Goal: Task Accomplishment & Management: Manage account settings

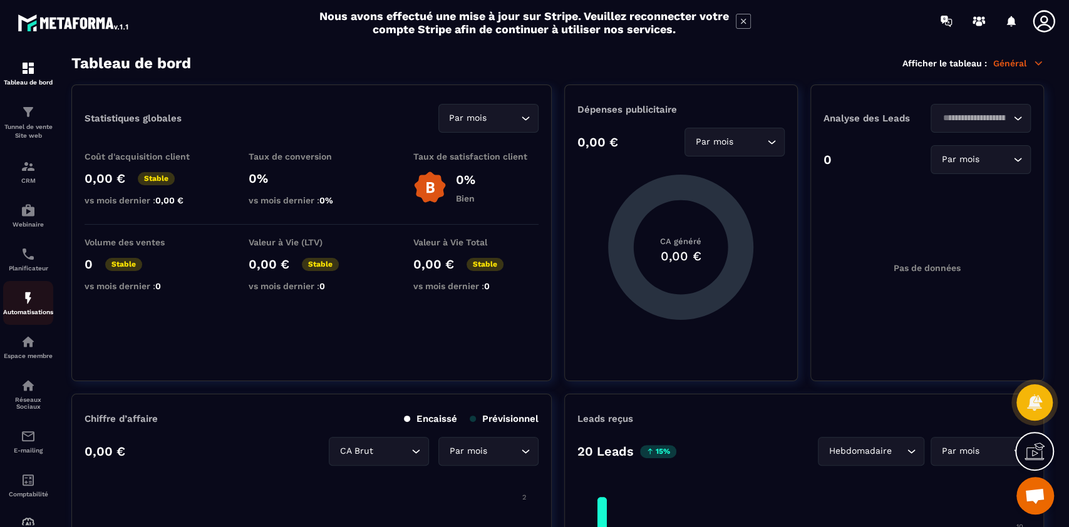
click at [28, 308] on div "Automatisations" at bounding box center [28, 303] width 50 height 25
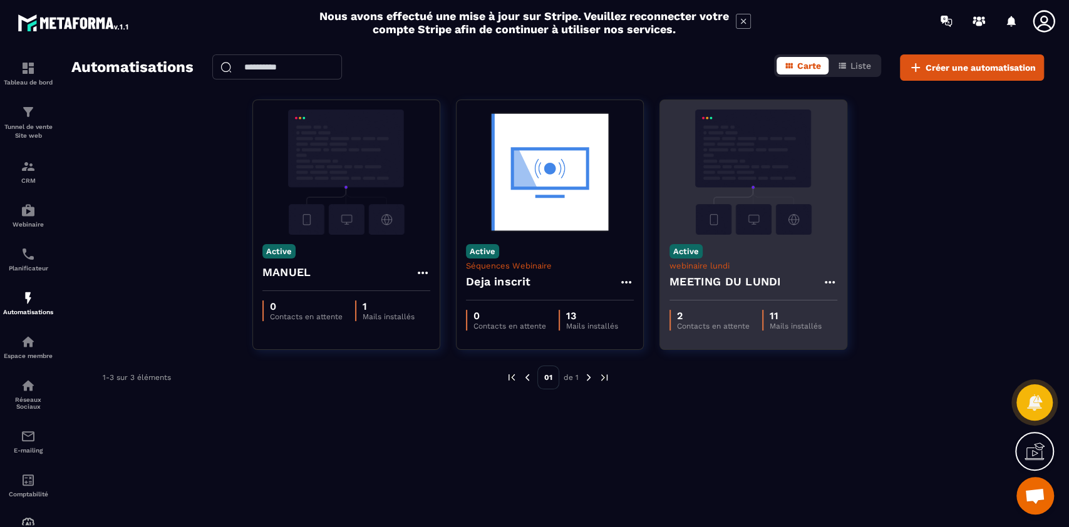
click at [738, 241] on div "Active webinaire lundi MEETING DU LUNDI" at bounding box center [753, 268] width 187 height 66
click at [830, 285] on icon at bounding box center [829, 282] width 15 height 15
click at [861, 311] on link "Modifier" at bounding box center [861, 311] width 68 height 28
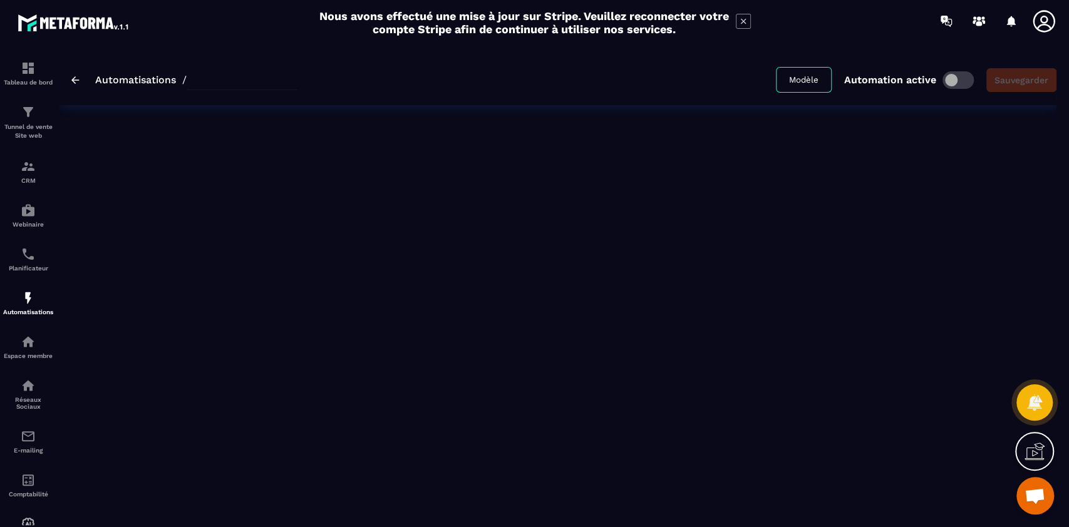
type input "**********"
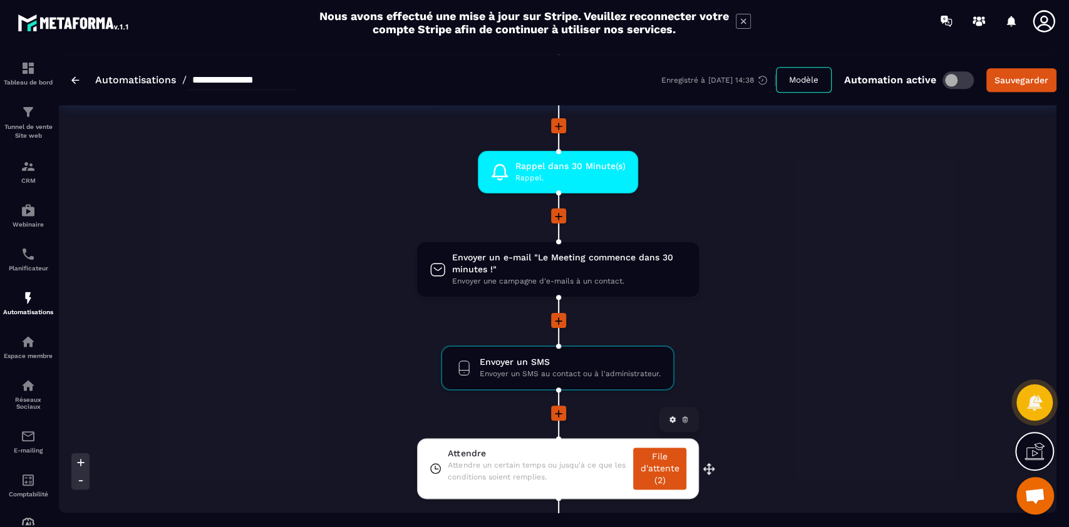
scroll to position [955, 0]
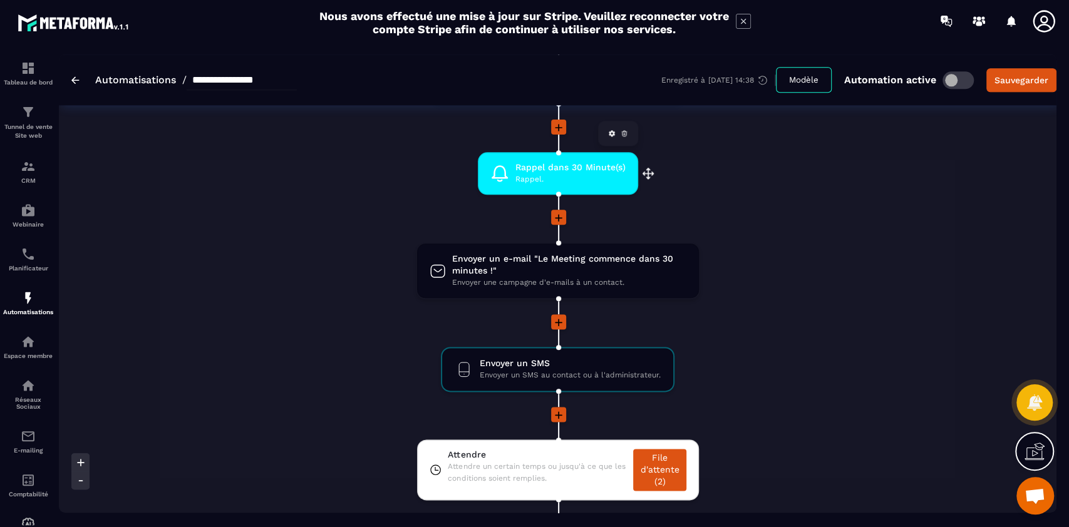
click at [556, 168] on span "Rappel dans 30 Minute(s)" at bounding box center [571, 168] width 110 height 12
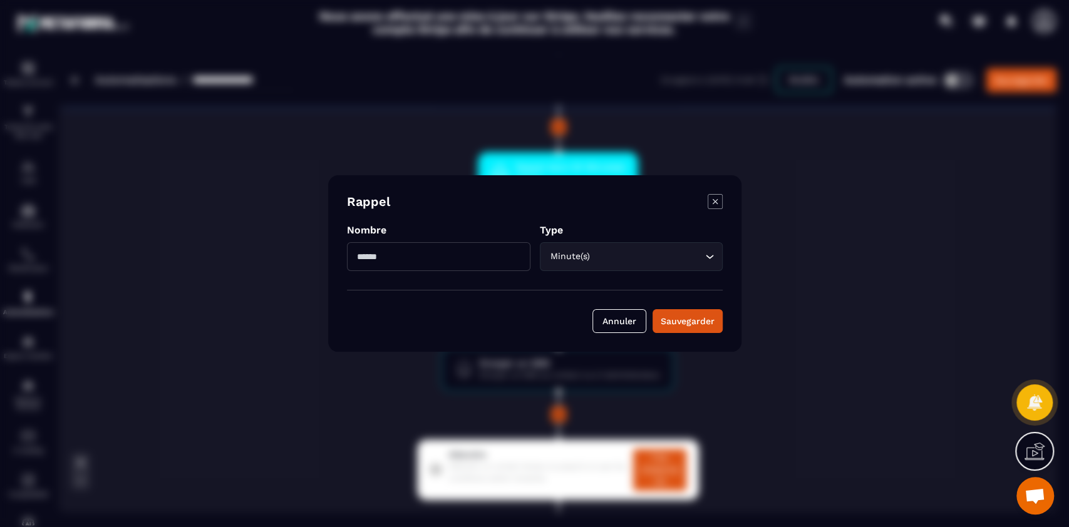
click at [708, 201] on icon "Modal window" at bounding box center [715, 201] width 15 height 15
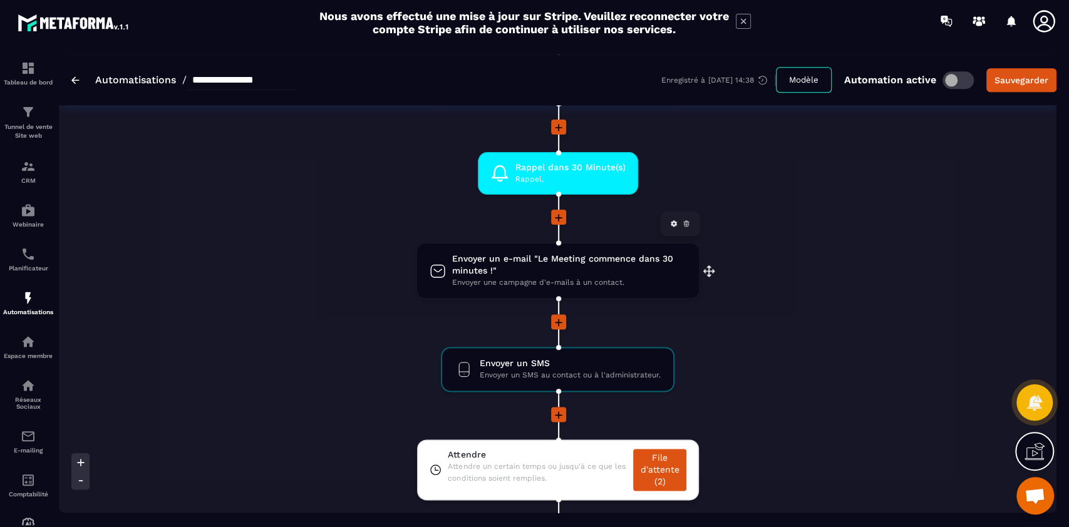
click at [560, 275] on span "Envoyer un e-mail "Le Meeting commence dans 30 minutes !"" at bounding box center [569, 265] width 234 height 24
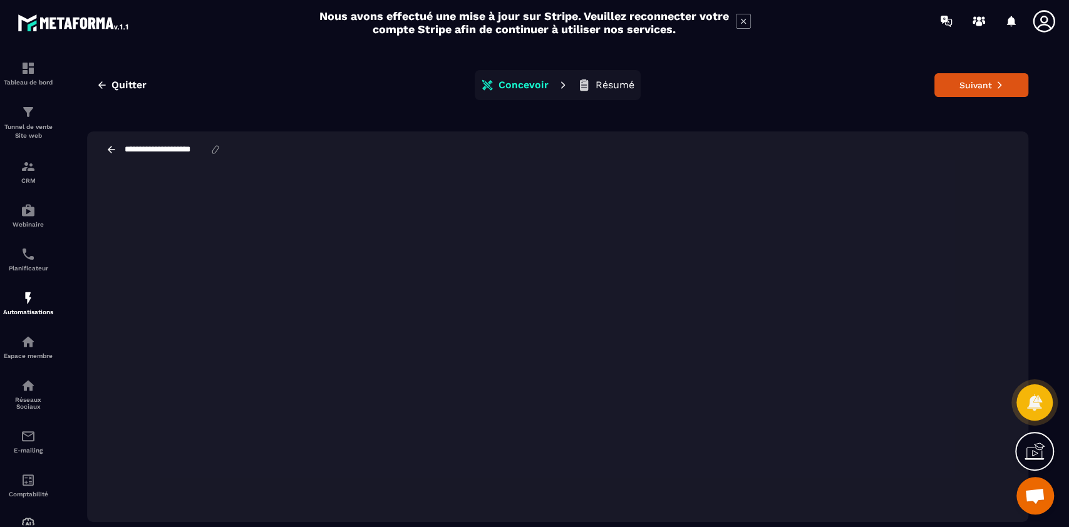
click at [992, 68] on div "**********" at bounding box center [557, 296] width 973 height 484
click at [987, 85] on button "Suivant" at bounding box center [982, 85] width 94 height 24
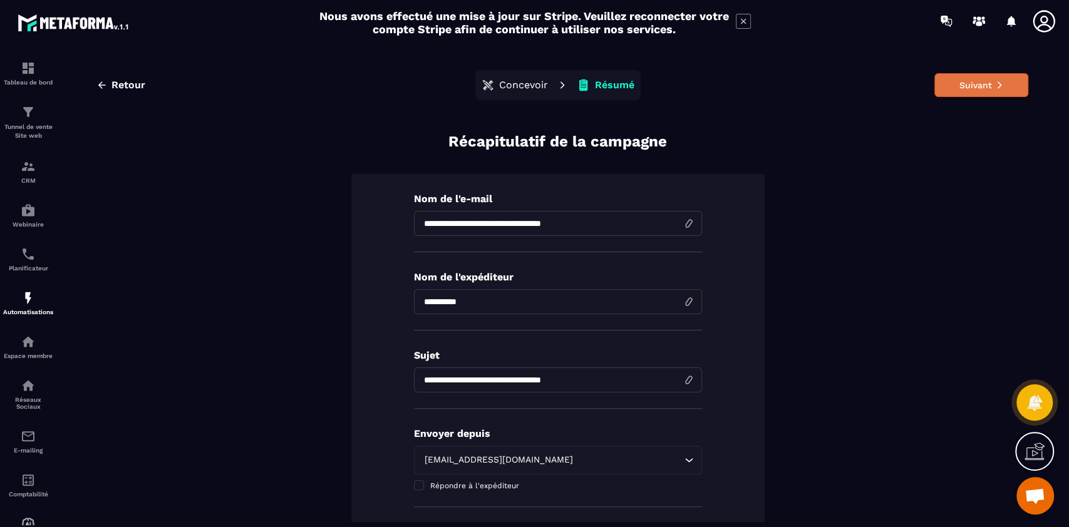
click at [966, 83] on button "Suivant" at bounding box center [982, 85] width 94 height 24
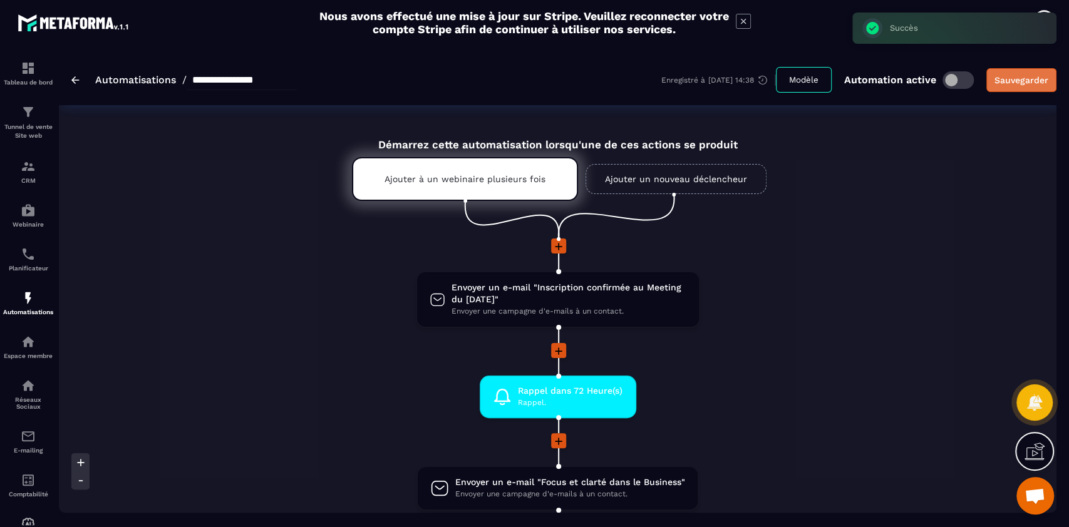
click at [1027, 78] on div "Sauvegarder" at bounding box center [1022, 80] width 54 height 13
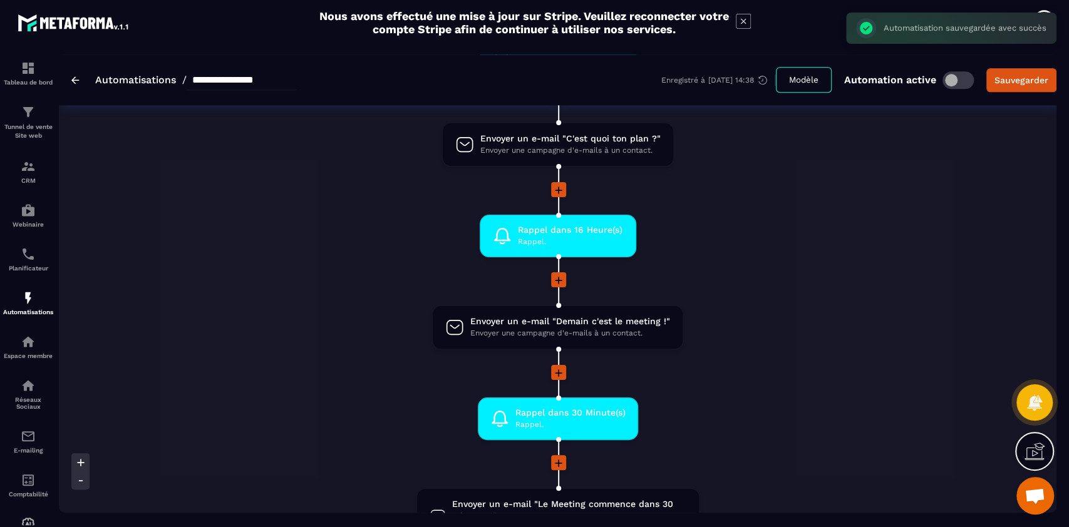
scroll to position [655, 0]
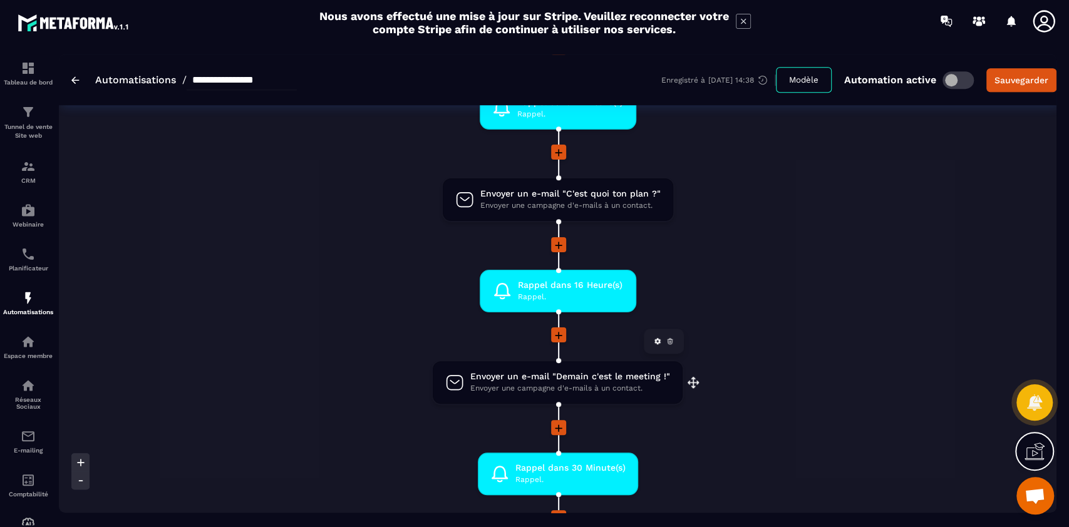
click at [580, 387] on span "Envoyer une campagne d'e-mails à un contact." at bounding box center [570, 389] width 200 height 12
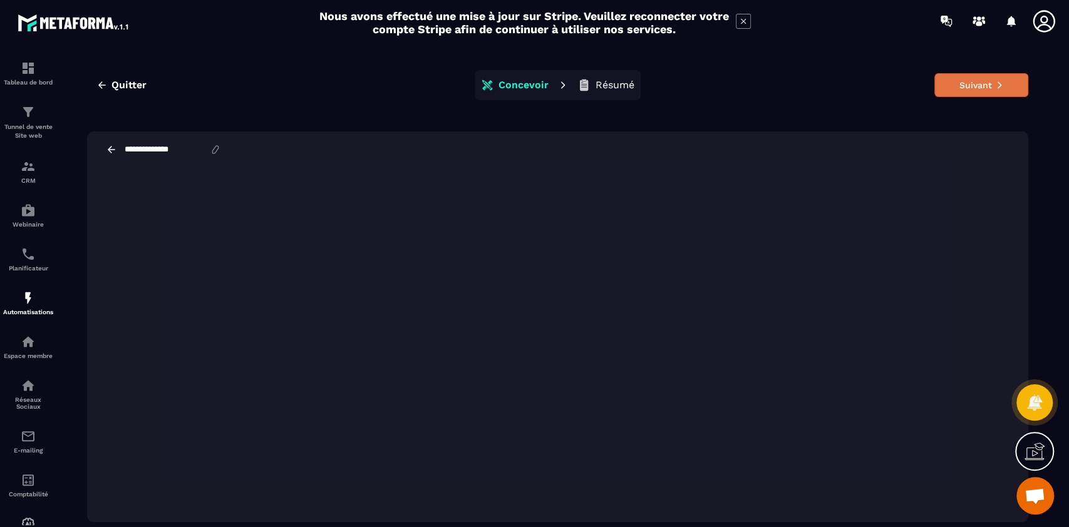
click at [982, 80] on button "Suivant" at bounding box center [982, 85] width 94 height 24
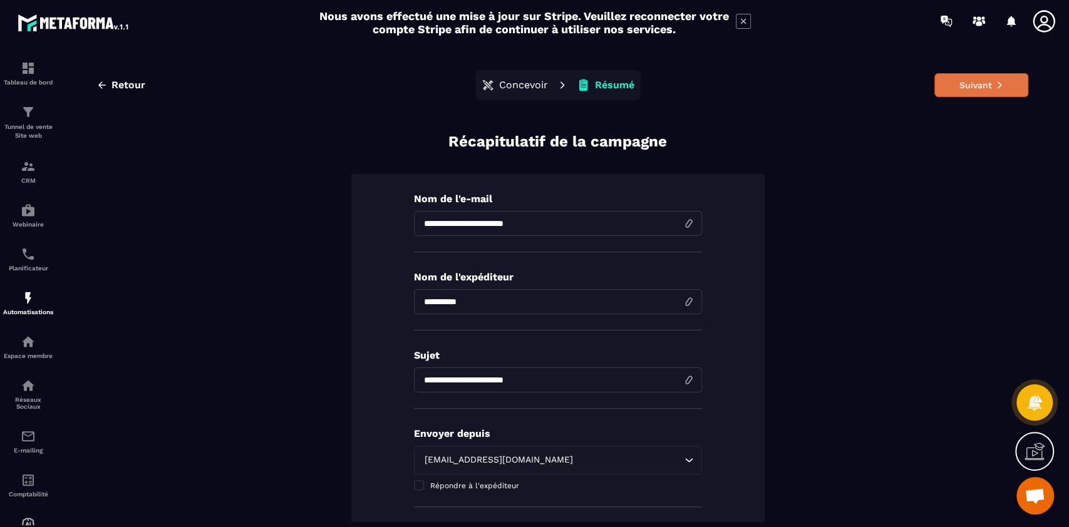
click at [995, 85] on icon at bounding box center [999, 85] width 9 height 9
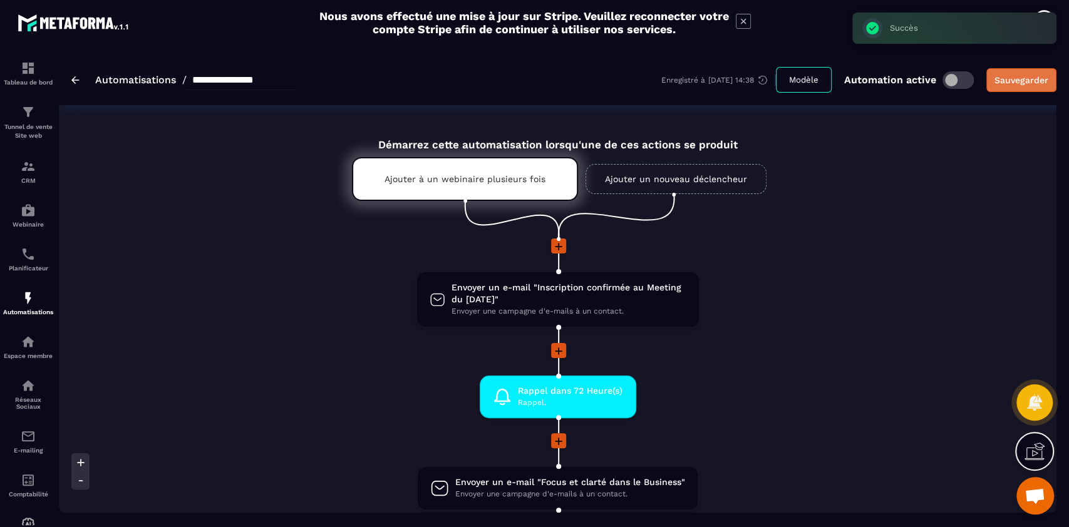
click at [1039, 76] on div "Sauvegarder" at bounding box center [1022, 80] width 54 height 13
click at [727, 202] on ul "Ajouter à un webinaire plusieurs fois Ajouter un nouveau déclencheur" at bounding box center [558, 195] width 475 height 88
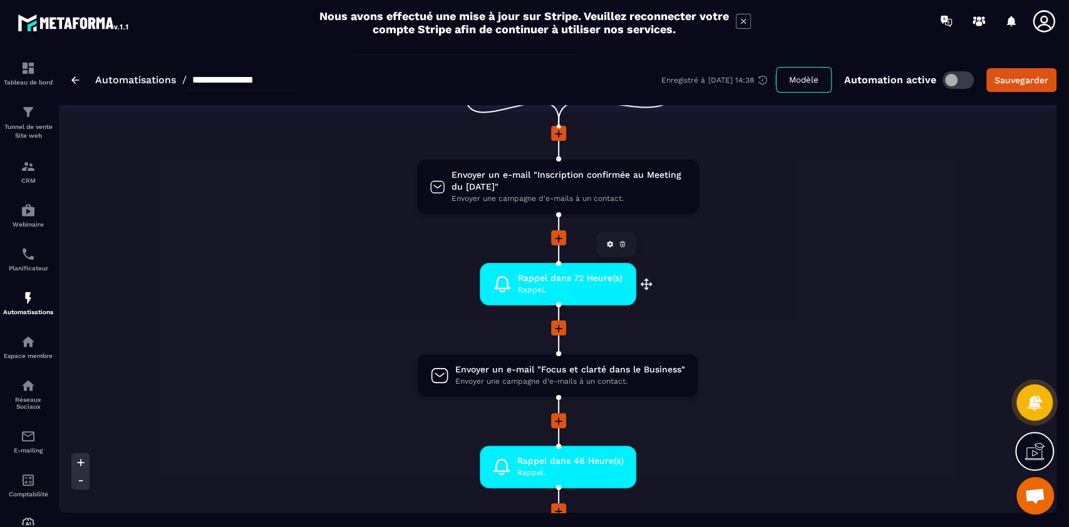
scroll to position [207, 0]
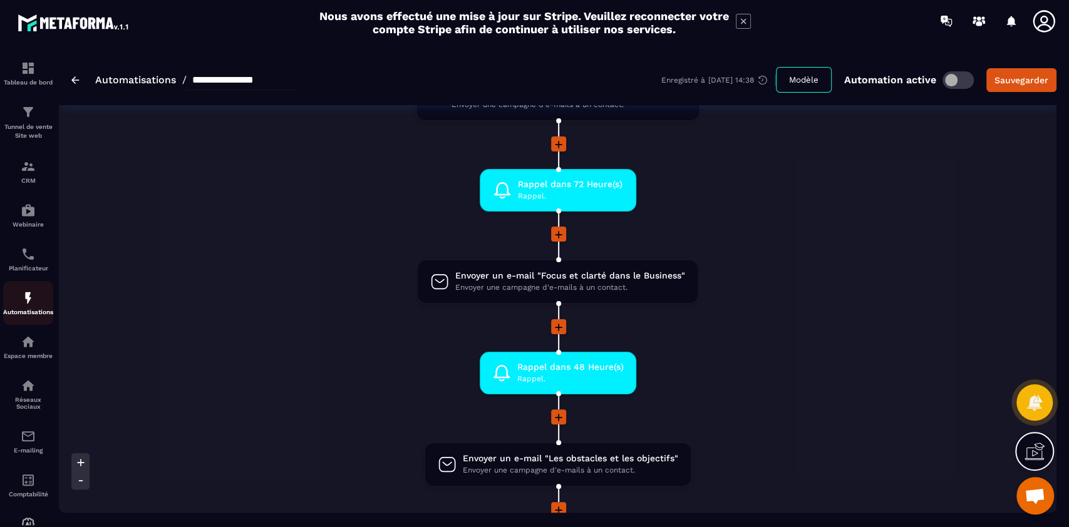
click at [34, 300] on img at bounding box center [28, 298] width 15 height 15
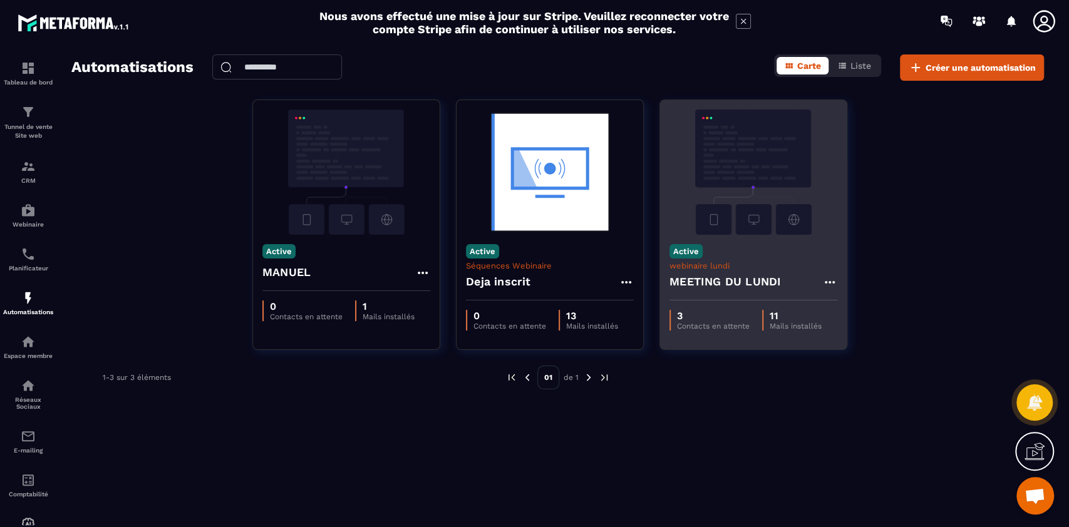
click at [754, 216] on img at bounding box center [754, 172] width 168 height 125
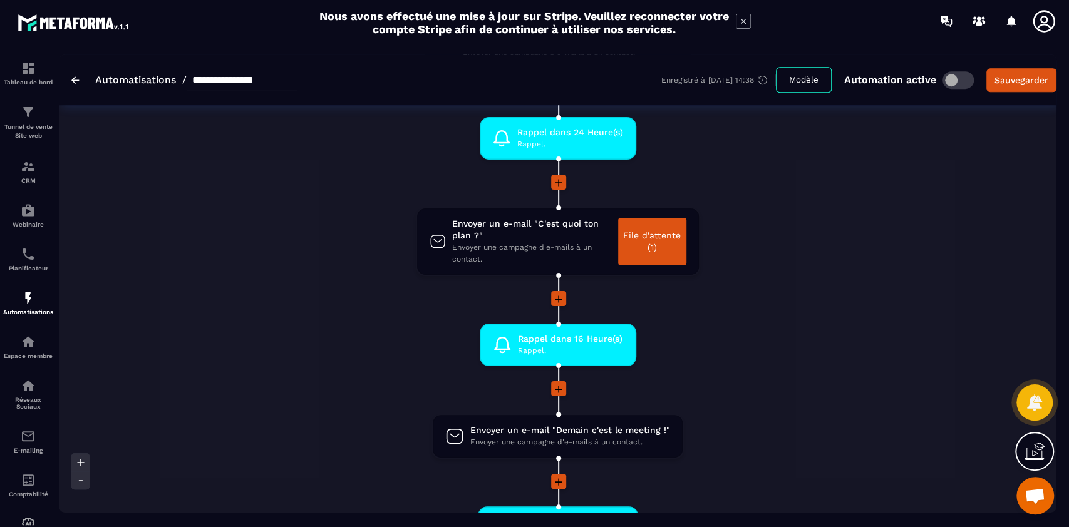
scroll to position [626, 0]
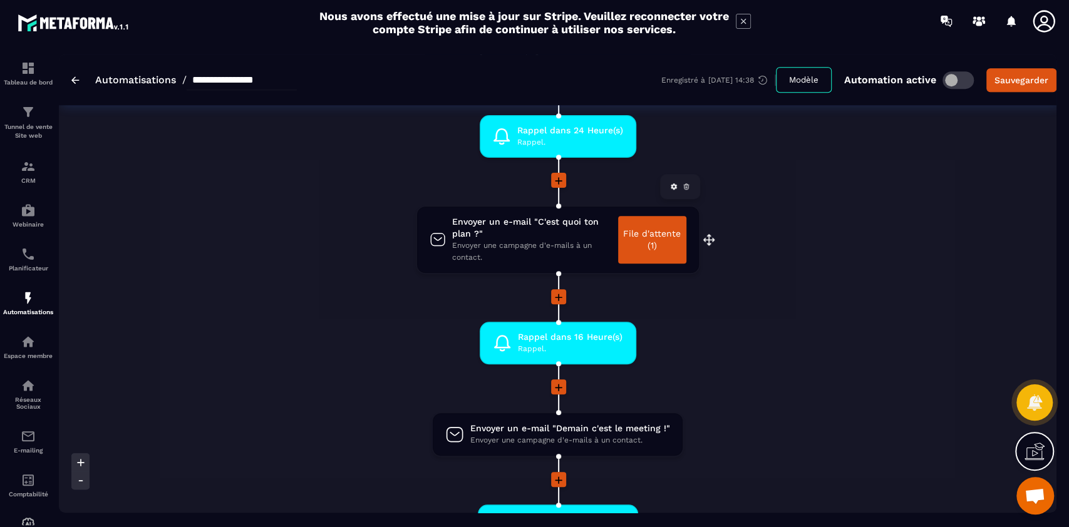
click at [651, 235] on link "File d'attente (1)" at bounding box center [652, 240] width 68 height 48
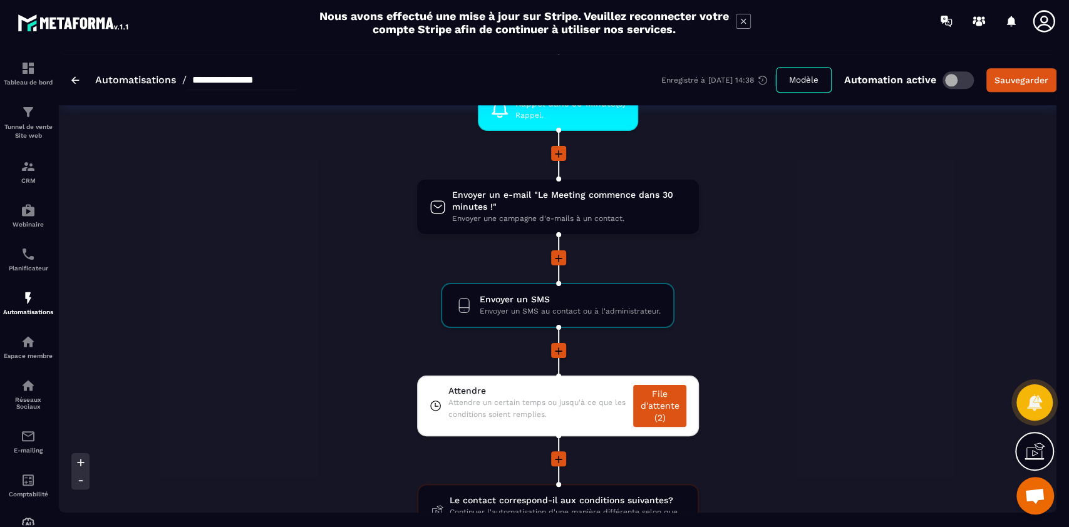
scroll to position [1042, 0]
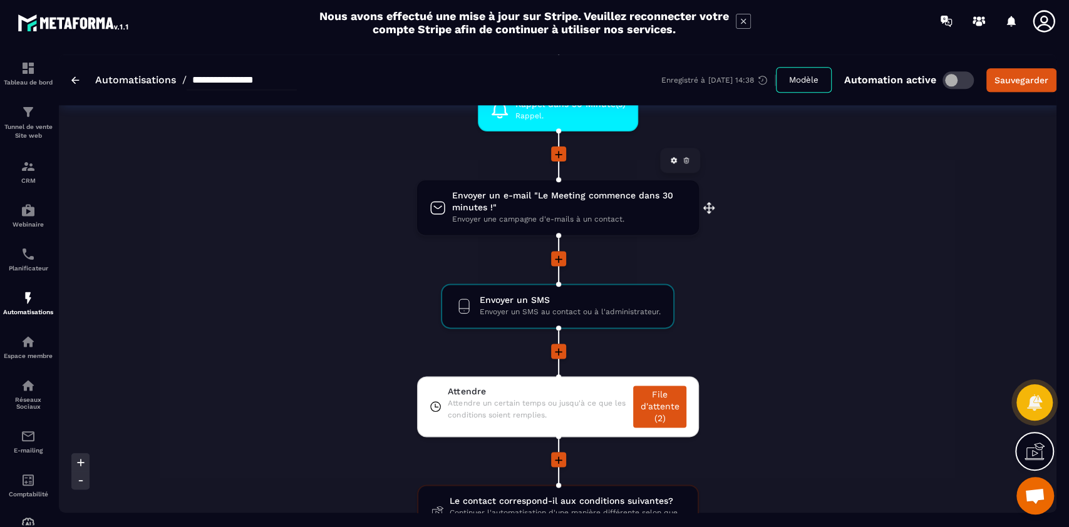
click at [554, 205] on span "Envoyer un e-mail "Le Meeting commence dans 30 minutes !"" at bounding box center [569, 202] width 234 height 24
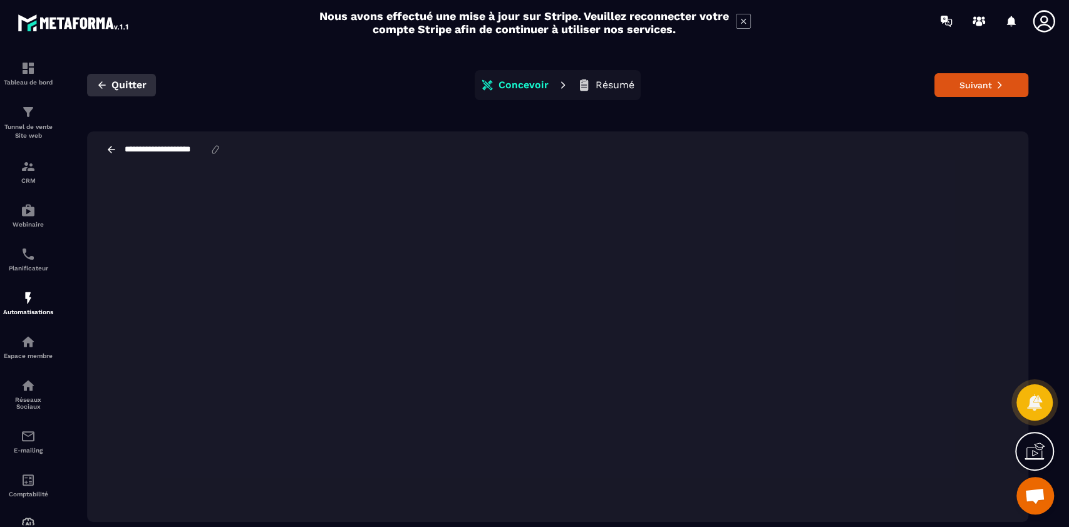
click at [115, 85] on span "Quitter" at bounding box center [128, 85] width 35 height 13
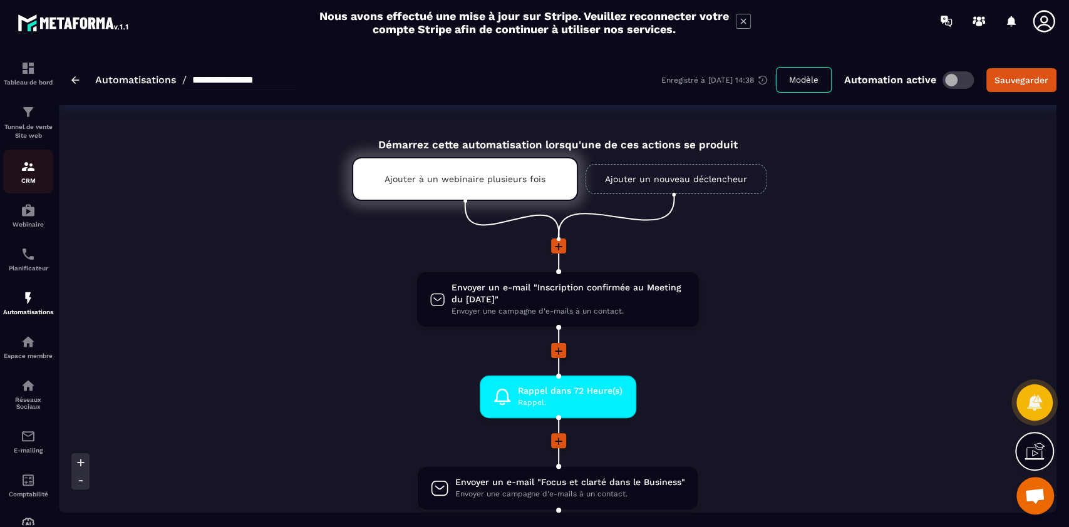
click at [24, 175] on div "CRM" at bounding box center [28, 171] width 50 height 25
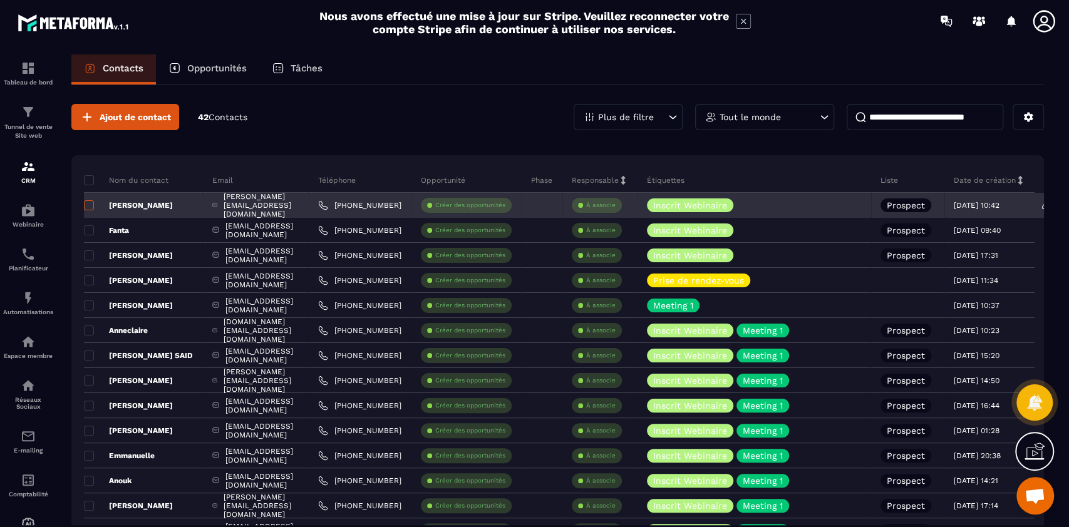
click at [86, 203] on span at bounding box center [89, 205] width 10 height 10
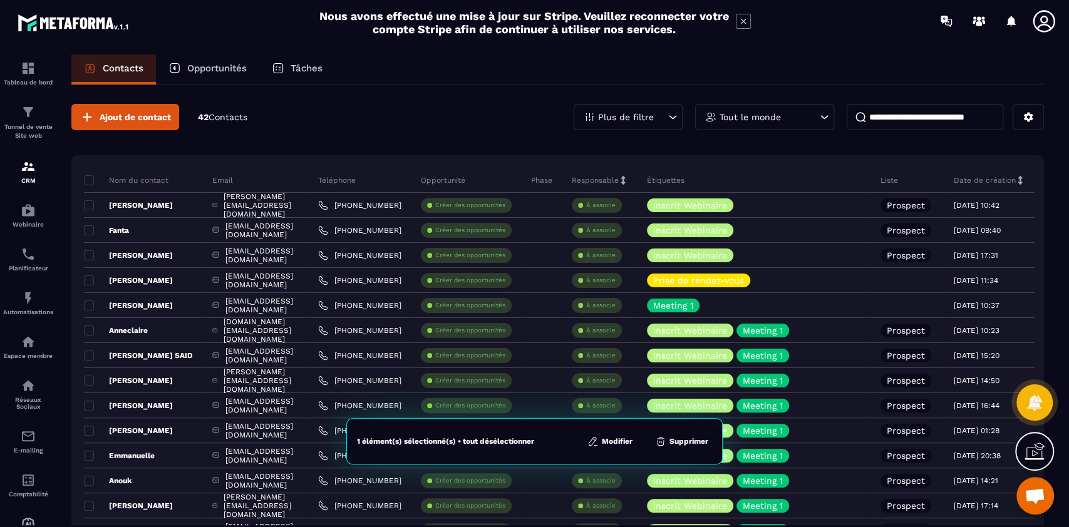
click at [623, 439] on button "Modifier" at bounding box center [610, 441] width 53 height 13
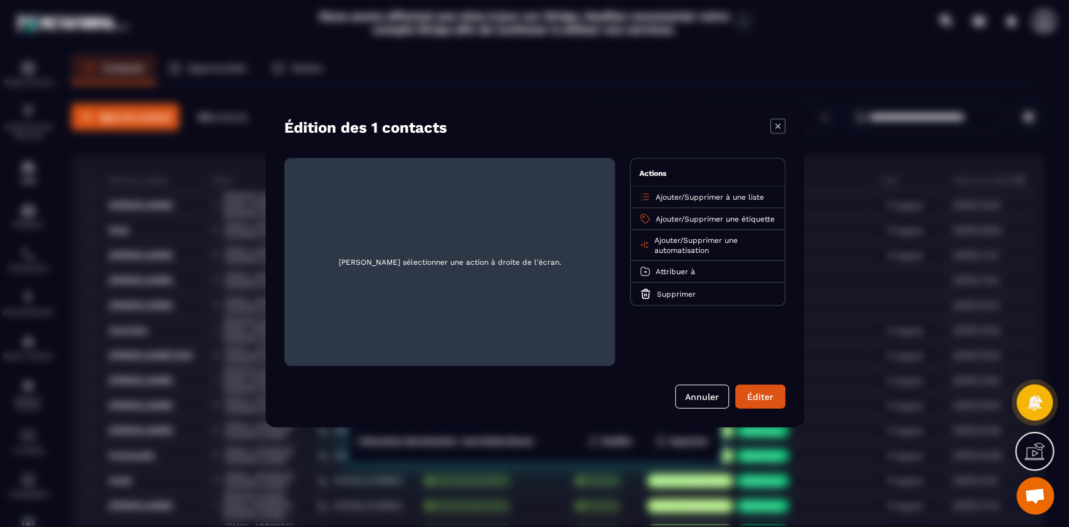
click at [718, 249] on span "Supprimer une automatisation" at bounding box center [695, 245] width 83 height 19
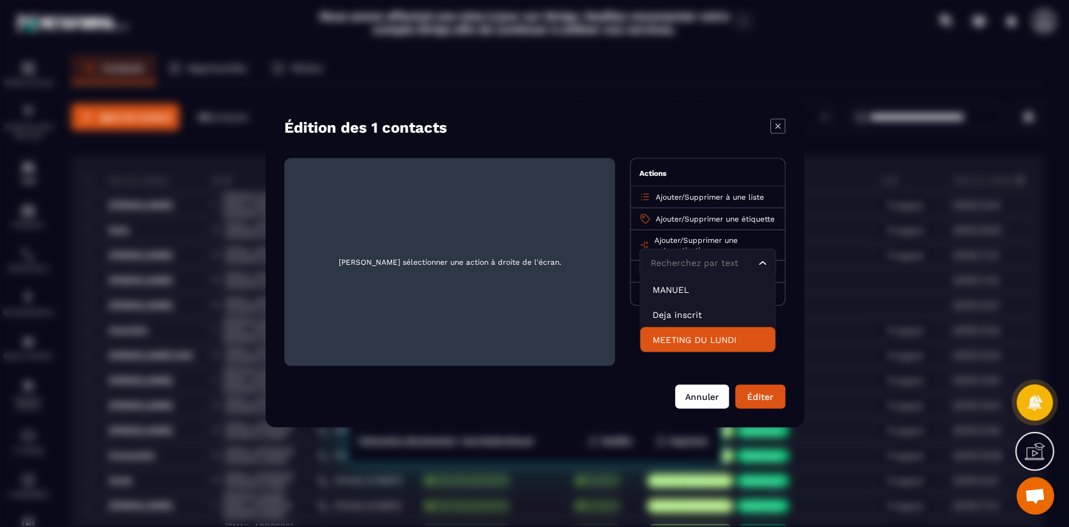
click at [694, 401] on button "Annuler" at bounding box center [702, 397] width 54 height 24
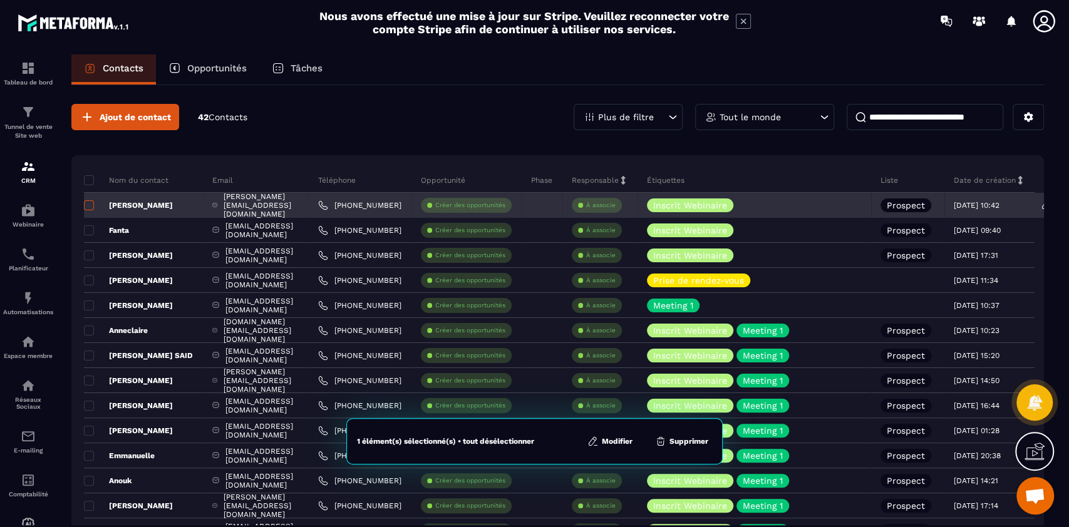
click at [86, 202] on span at bounding box center [89, 205] width 10 height 10
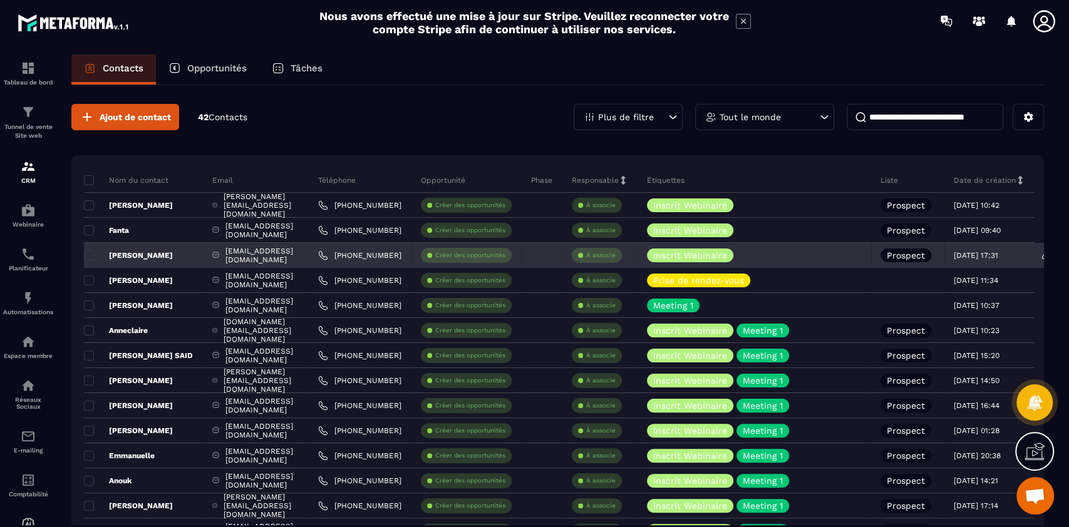
click at [132, 253] on p "[PERSON_NAME]" at bounding box center [128, 256] width 89 height 10
